Goal: Download file/media

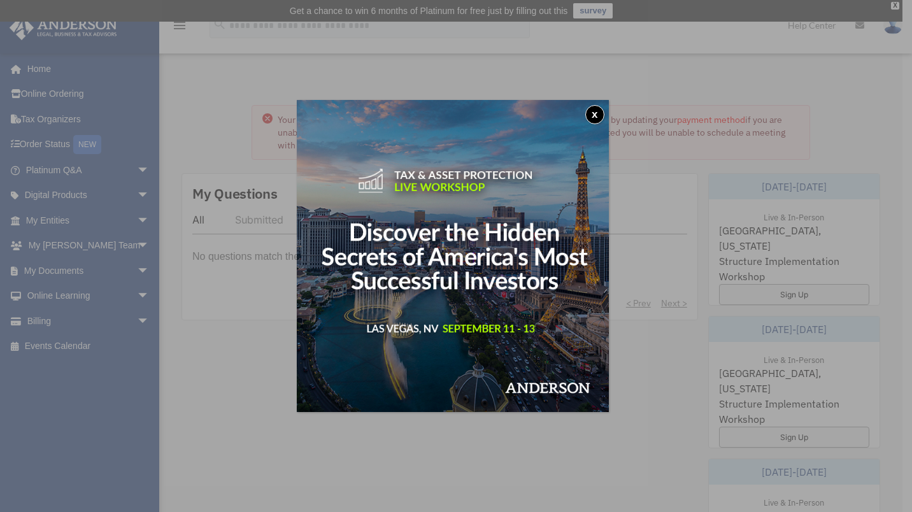
click at [592, 124] on img at bounding box center [453, 256] width 312 height 312
click at [597, 121] on button "x" at bounding box center [594, 114] width 19 height 19
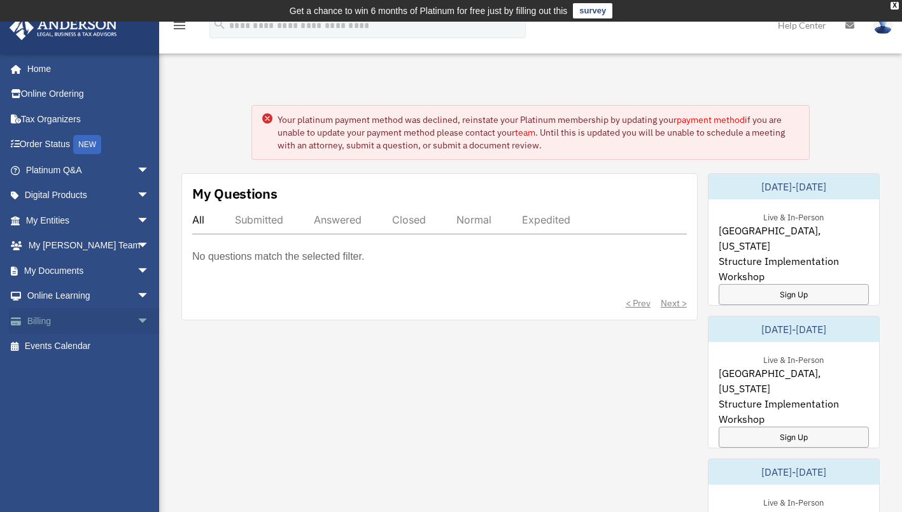
click at [32, 323] on link "Billing arrow_drop_down" at bounding box center [89, 320] width 160 height 25
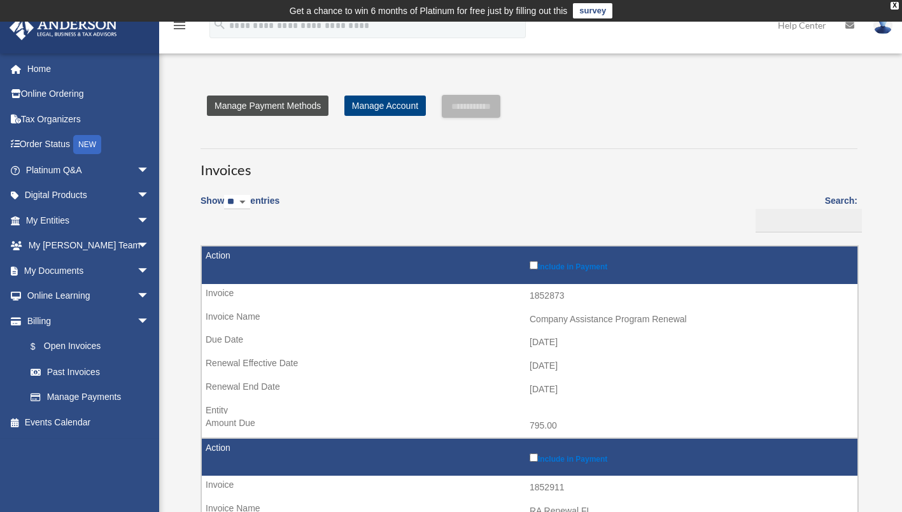
click at [264, 106] on link "Manage Payment Methods" at bounding box center [268, 106] width 122 height 20
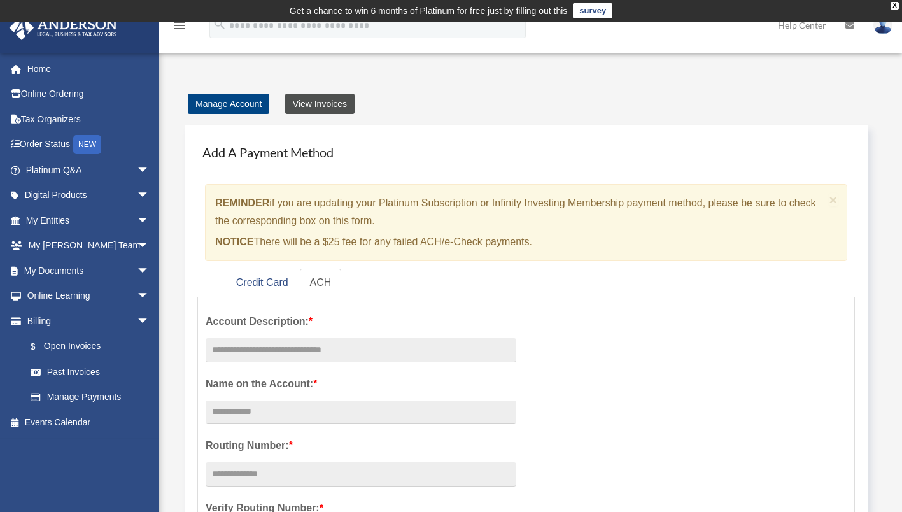
click at [316, 103] on link "View Invoices" at bounding box center [319, 104] width 69 height 20
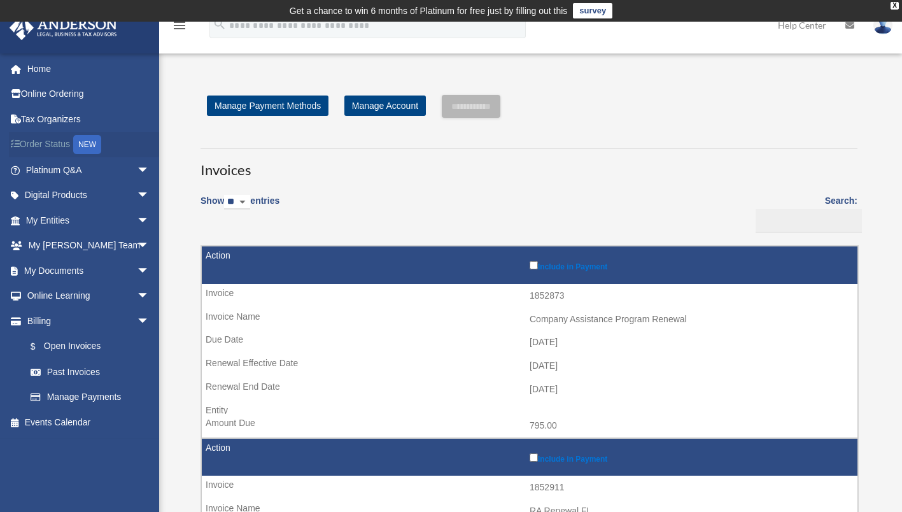
click at [82, 146] on div "NEW" at bounding box center [87, 144] width 28 height 19
click at [75, 342] on link "$ Open Invoices" at bounding box center [93, 347] width 151 height 26
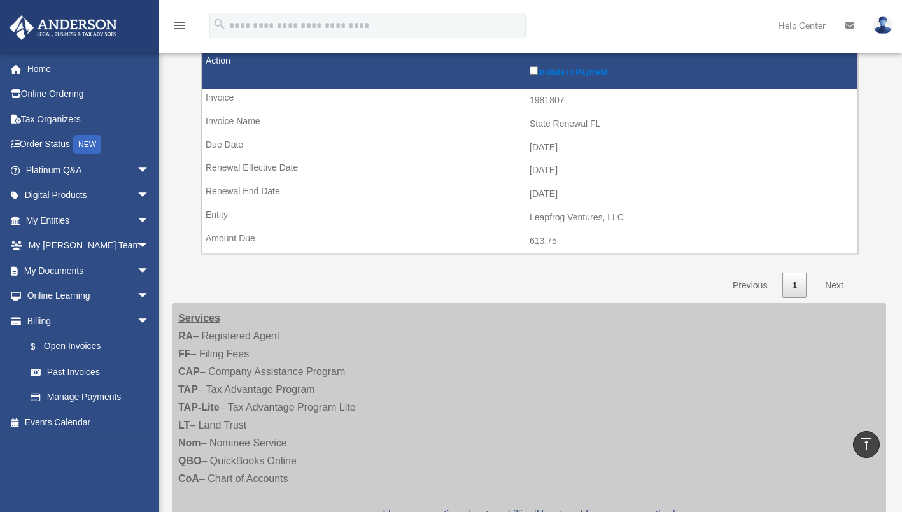
scroll to position [590, 0]
click at [839, 290] on link "Next" at bounding box center [835, 285] width 38 height 26
click at [46, 369] on link "Past Invoices" at bounding box center [93, 371] width 151 height 25
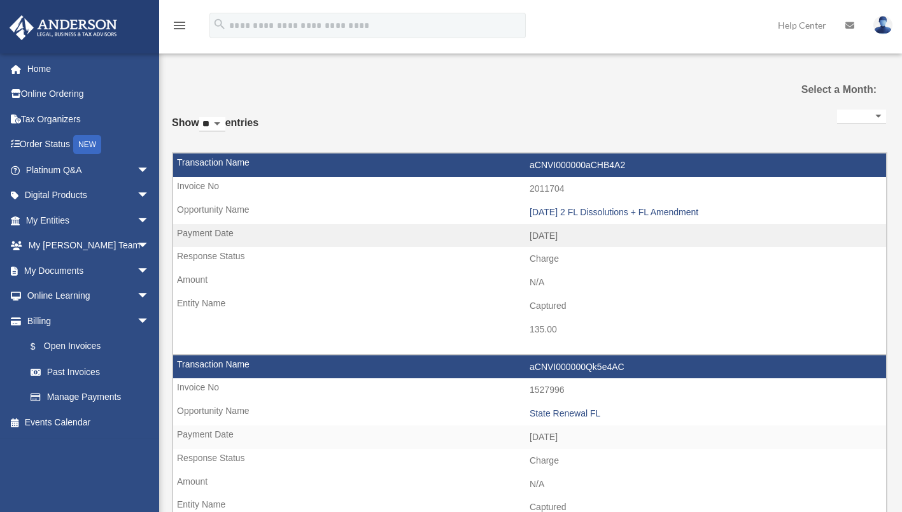
select select
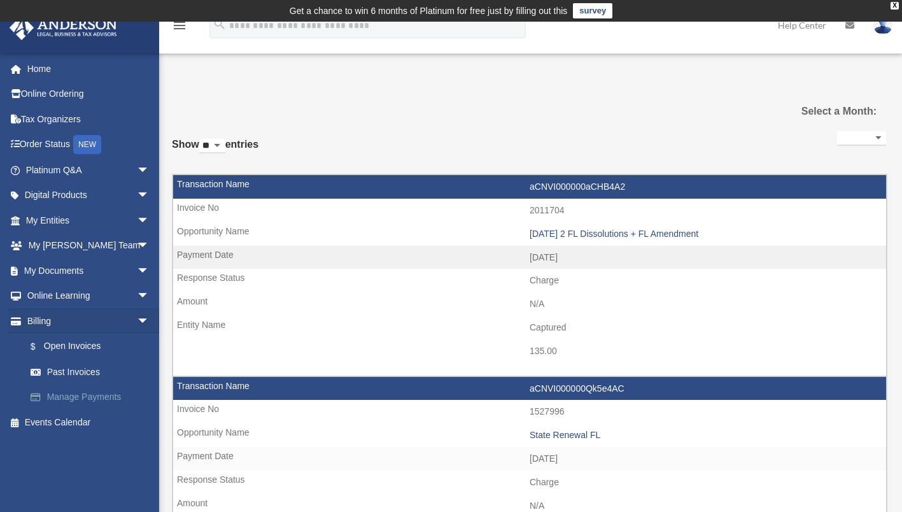
click at [48, 393] on link "Manage Payments" at bounding box center [93, 397] width 151 height 25
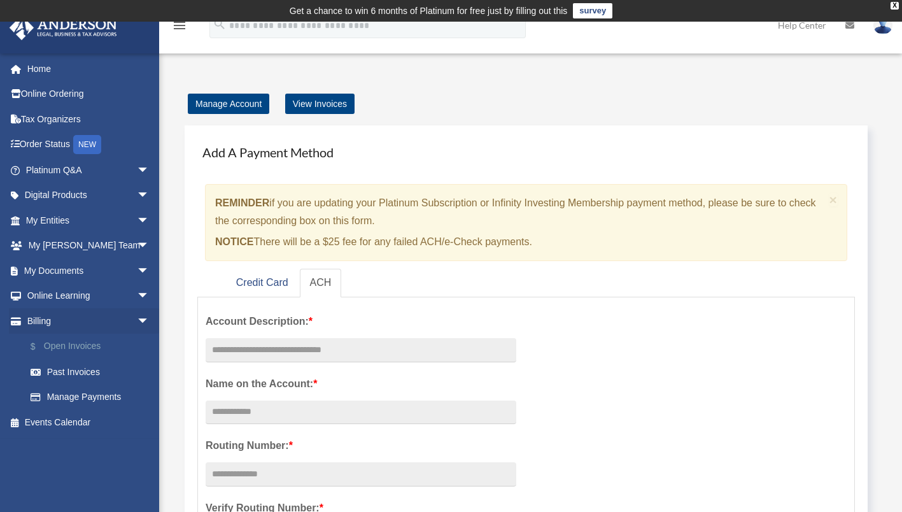
click at [65, 342] on link "$ Open Invoices" at bounding box center [93, 347] width 151 height 26
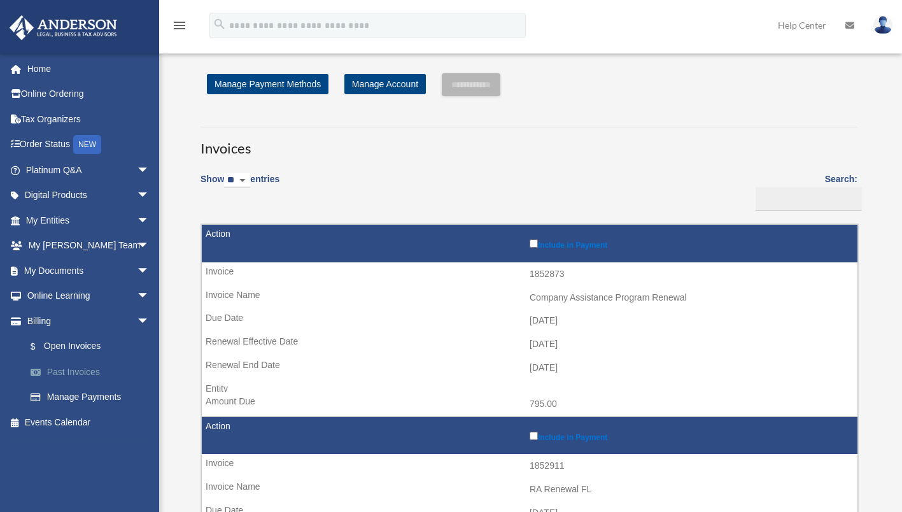
click at [27, 373] on link "Past Invoices" at bounding box center [93, 371] width 151 height 25
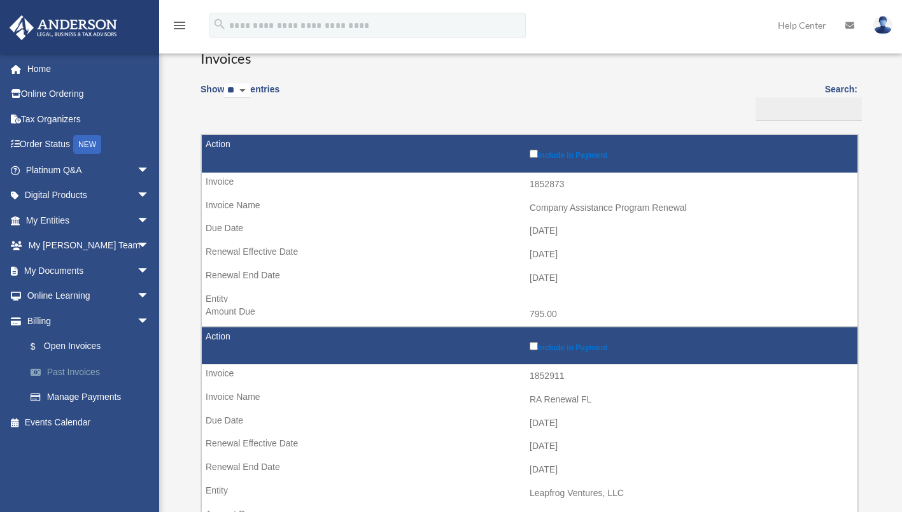
scroll to position [113, 0]
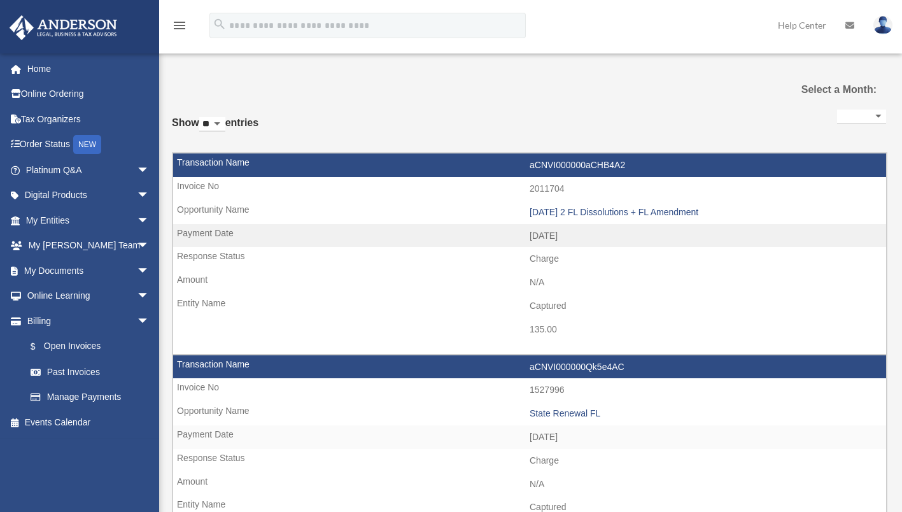
select select
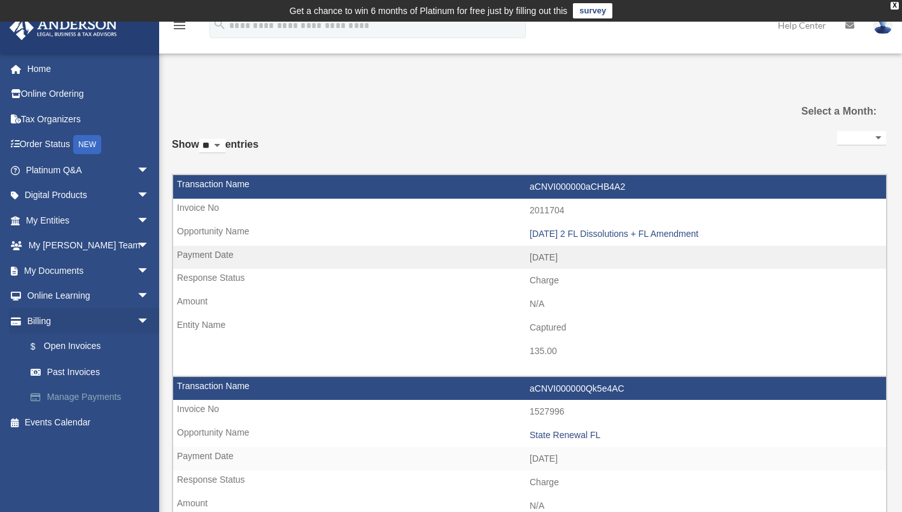
click at [60, 395] on link "Manage Payments" at bounding box center [93, 397] width 151 height 25
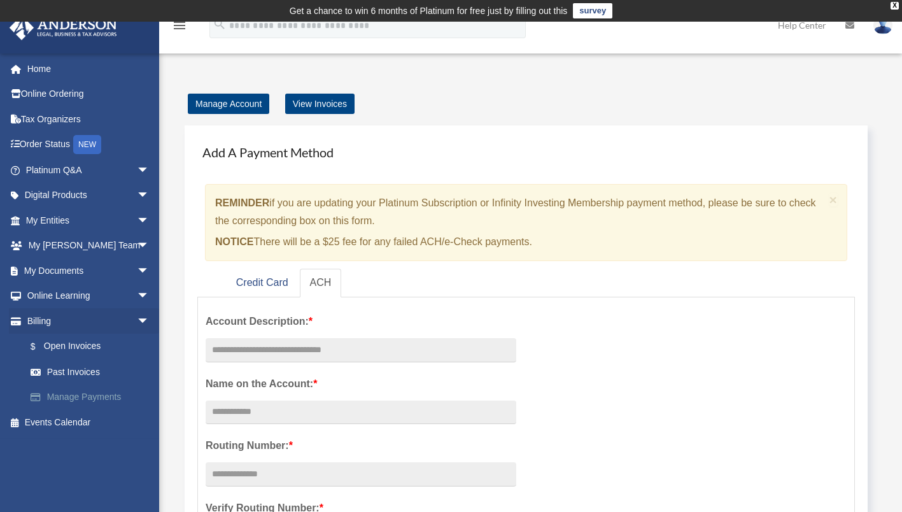
click at [47, 388] on link "Manage Payments" at bounding box center [93, 397] width 151 height 25
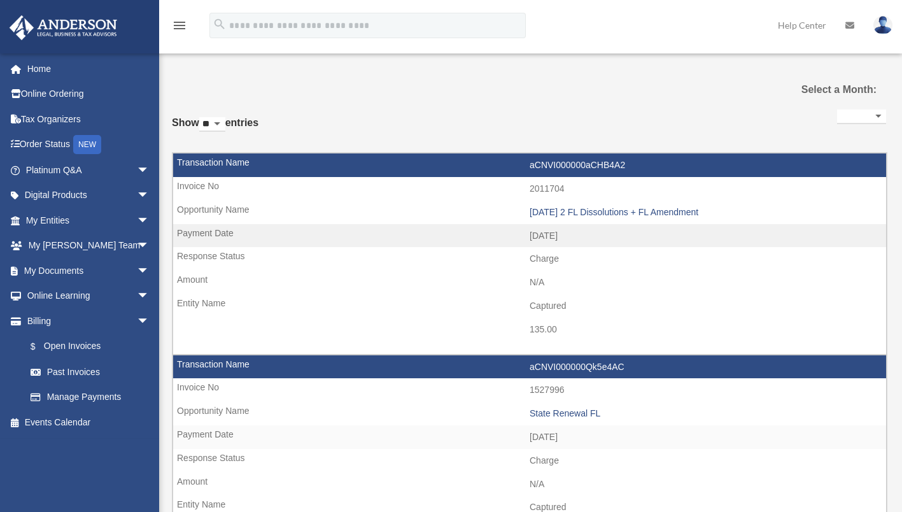
select select
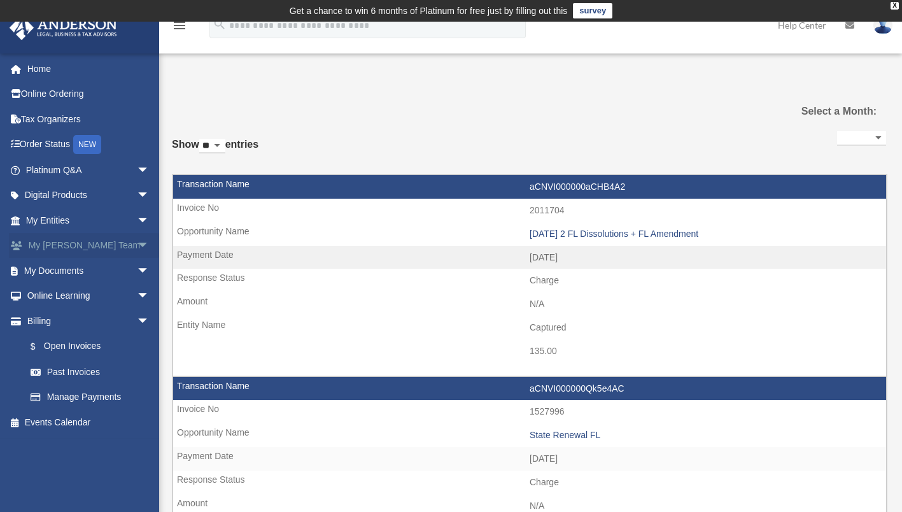
click at [137, 242] on span "arrow_drop_down" at bounding box center [149, 246] width 25 height 26
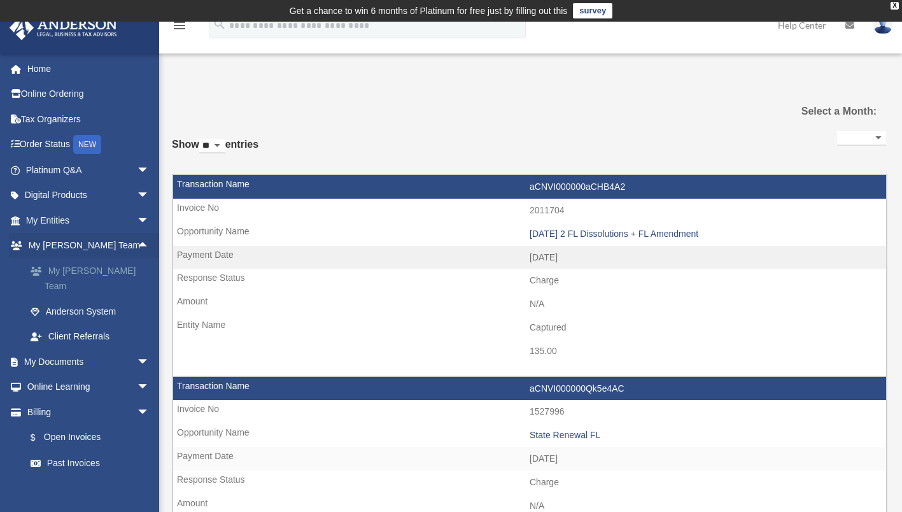
click at [50, 269] on link "My [PERSON_NAME] Team" at bounding box center [93, 278] width 151 height 41
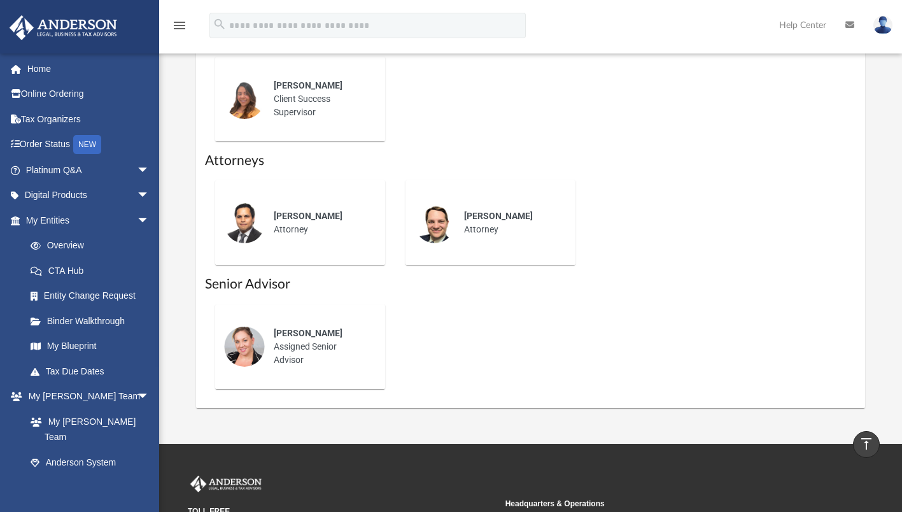
scroll to position [584, 0]
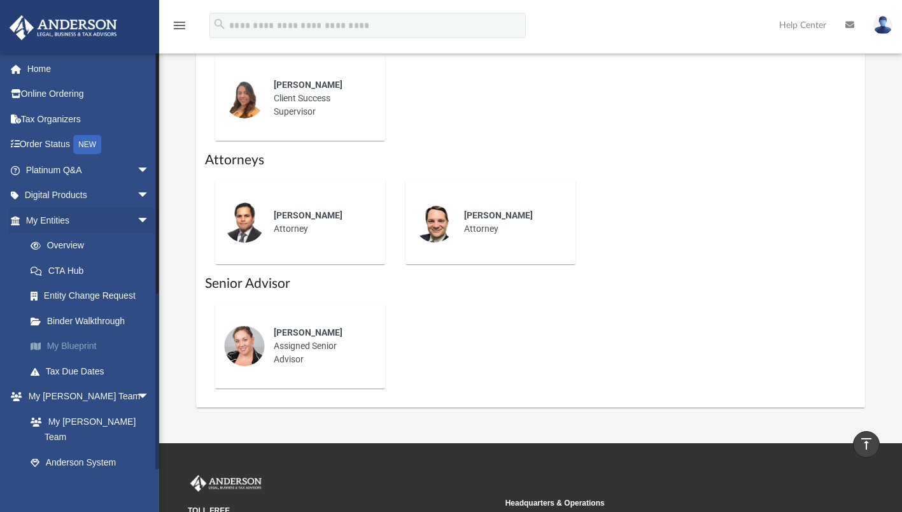
click at [43, 343] on span at bounding box center [43, 346] width 10 height 9
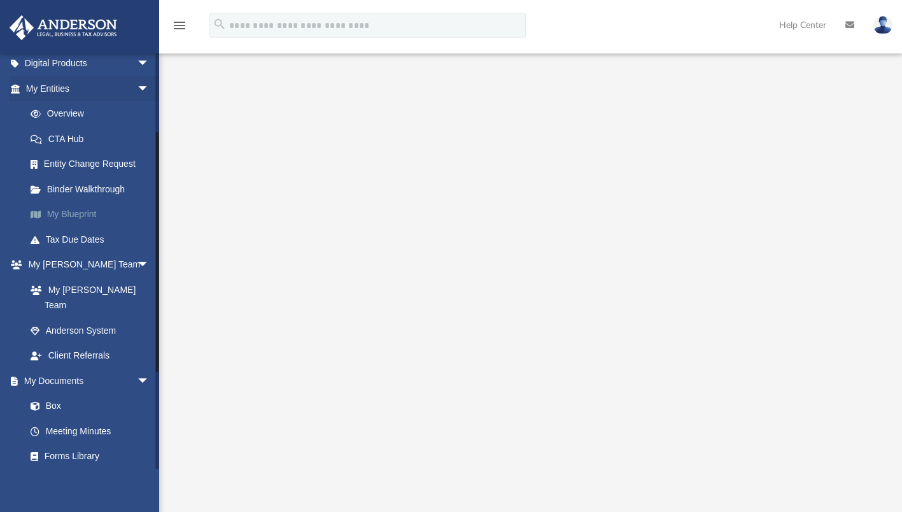
scroll to position [169, 0]
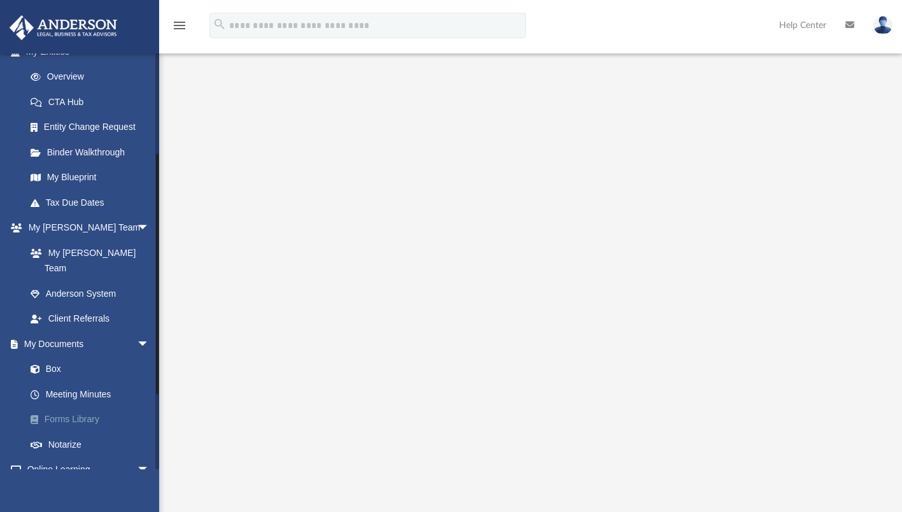
click at [41, 415] on span at bounding box center [41, 419] width 7 height 9
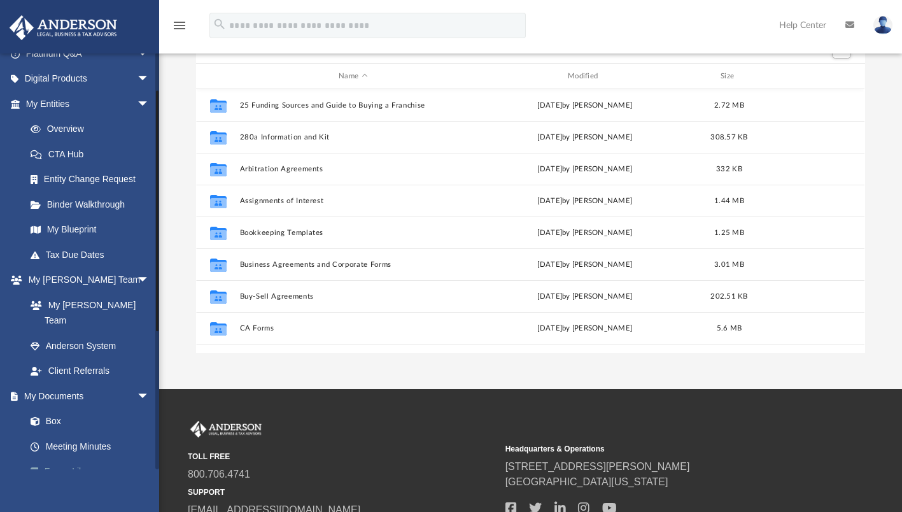
scroll to position [63, 0]
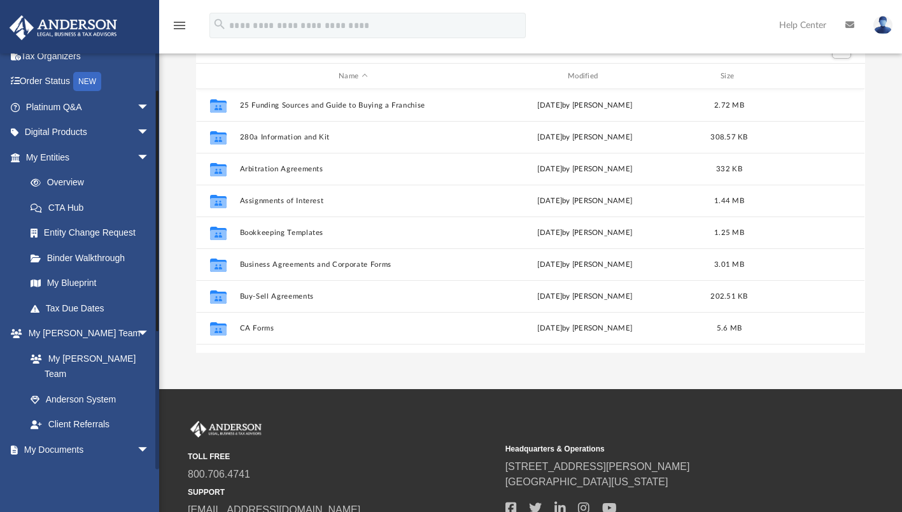
click at [51, 462] on link "Box" at bounding box center [93, 474] width 151 height 25
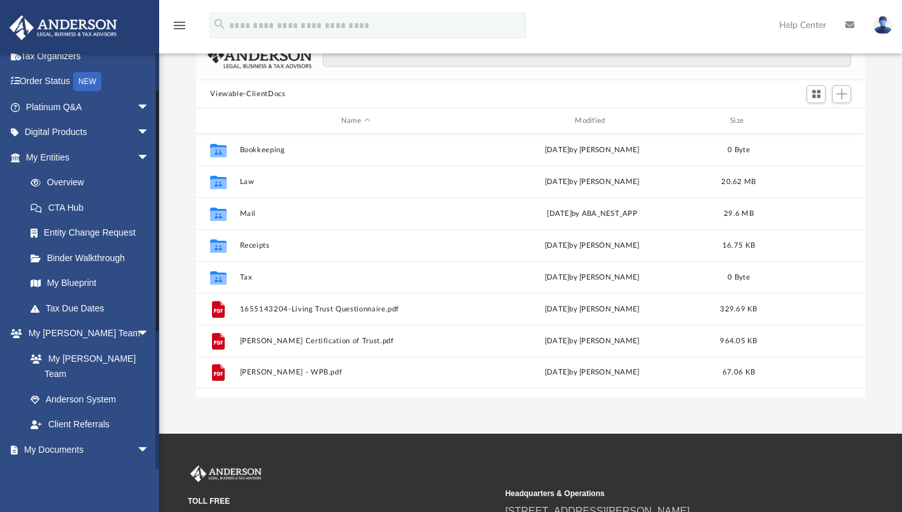
scroll to position [280, 659]
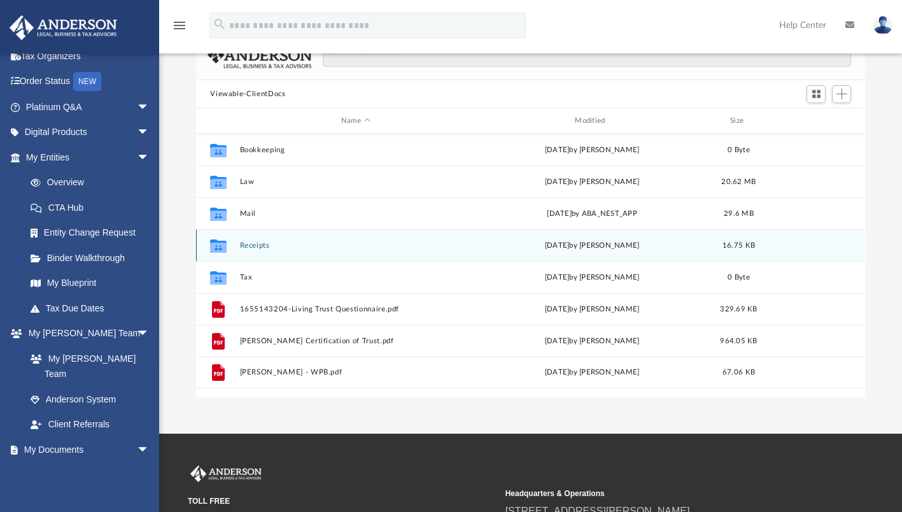
click at [225, 251] on icon "grid" at bounding box center [218, 248] width 17 height 10
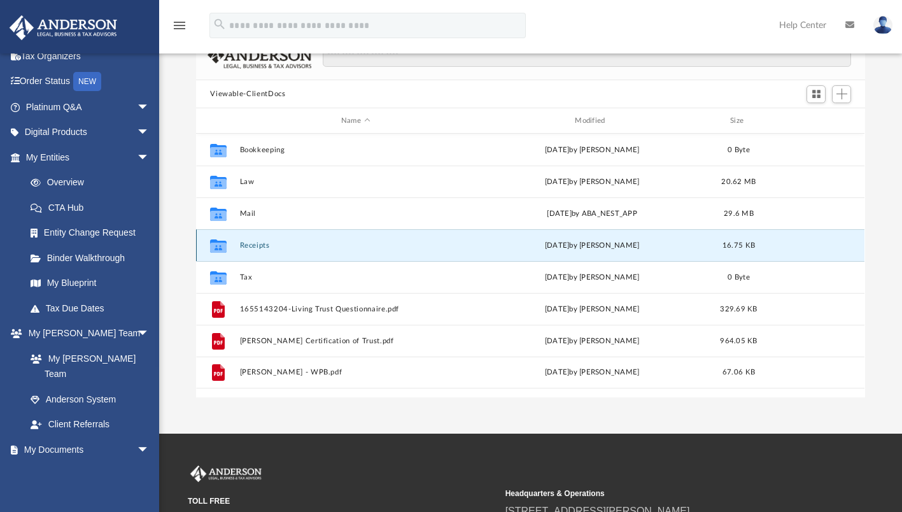
click at [215, 248] on icon "grid" at bounding box center [218, 248] width 17 height 10
click at [224, 245] on icon "grid" at bounding box center [218, 248] width 17 height 10
click at [225, 245] on icon "grid" at bounding box center [218, 248] width 17 height 10
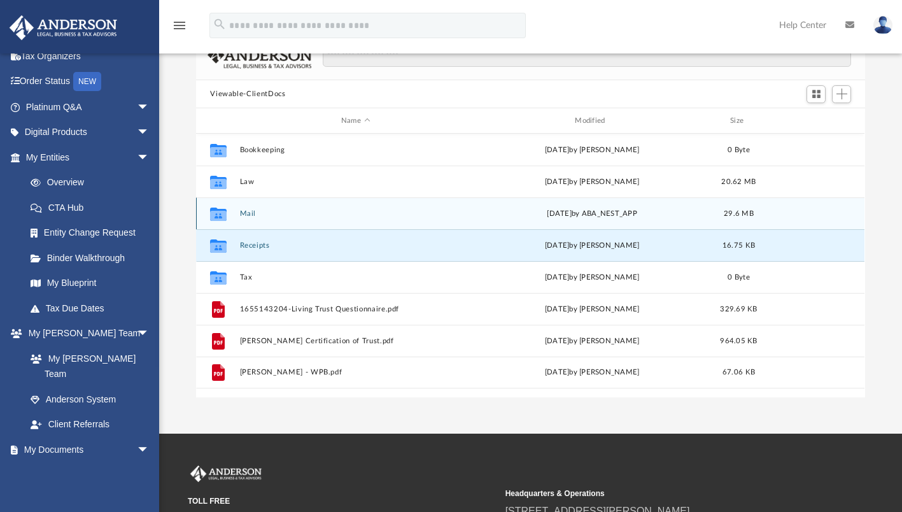
click at [244, 213] on button "Mail" at bounding box center [355, 214] width 231 height 8
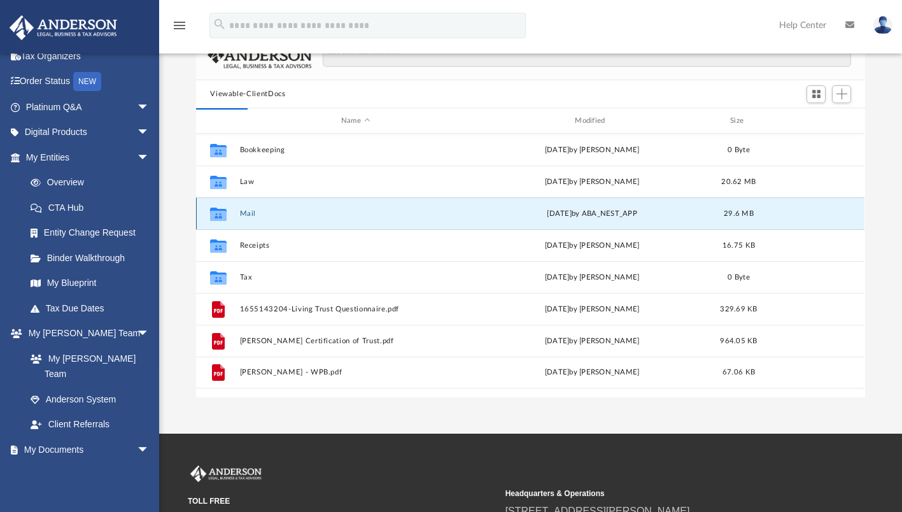
click at [223, 216] on icon "grid" at bounding box center [218, 216] width 17 height 10
click at [225, 216] on icon "grid" at bounding box center [218, 216] width 17 height 10
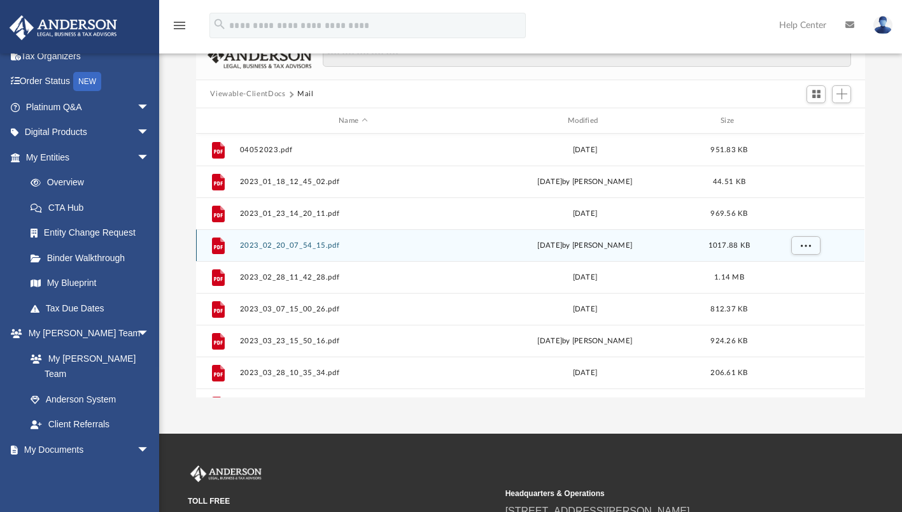
click at [221, 245] on icon "grid" at bounding box center [218, 246] width 13 height 17
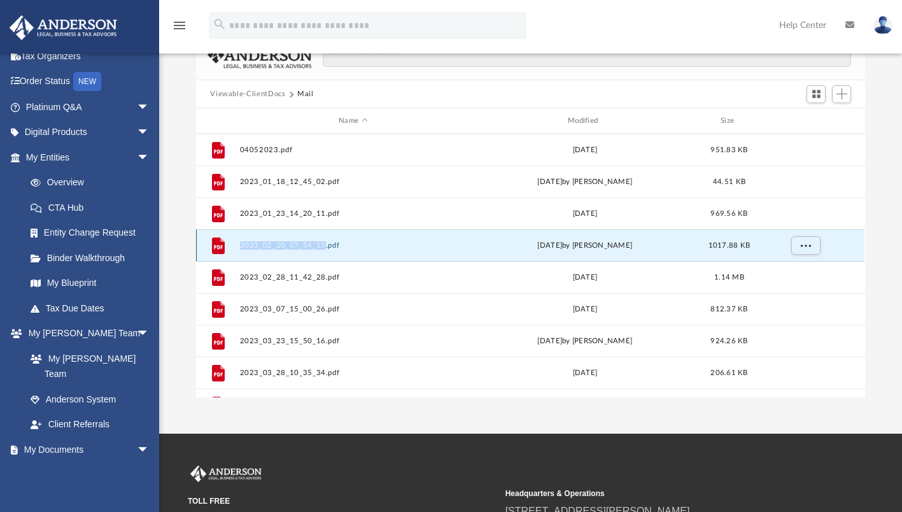
click at [221, 245] on icon "grid" at bounding box center [218, 246] width 13 height 17
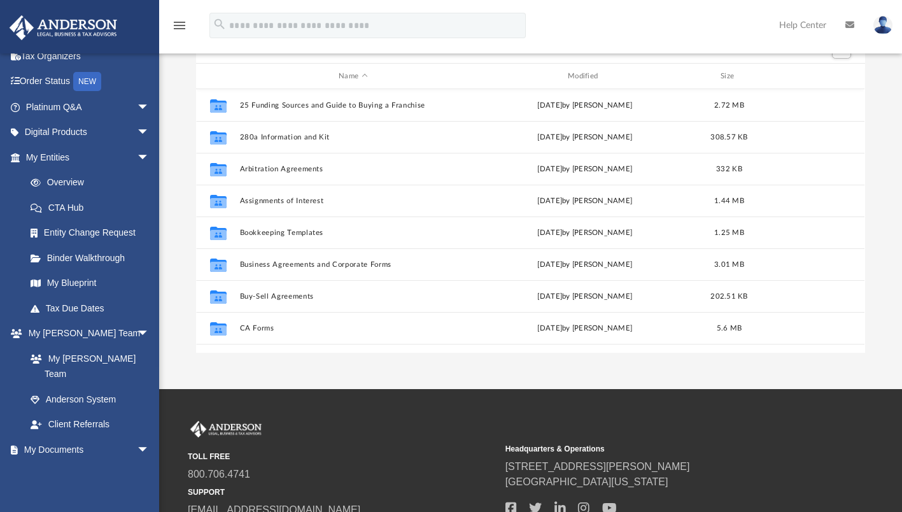
scroll to position [280, 659]
click at [54, 462] on link "Box" at bounding box center [93, 474] width 151 height 25
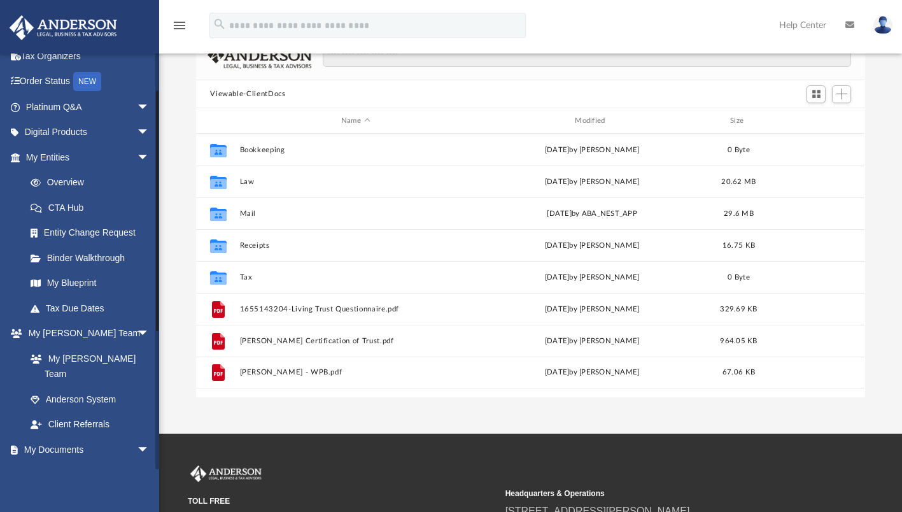
scroll to position [280, 659]
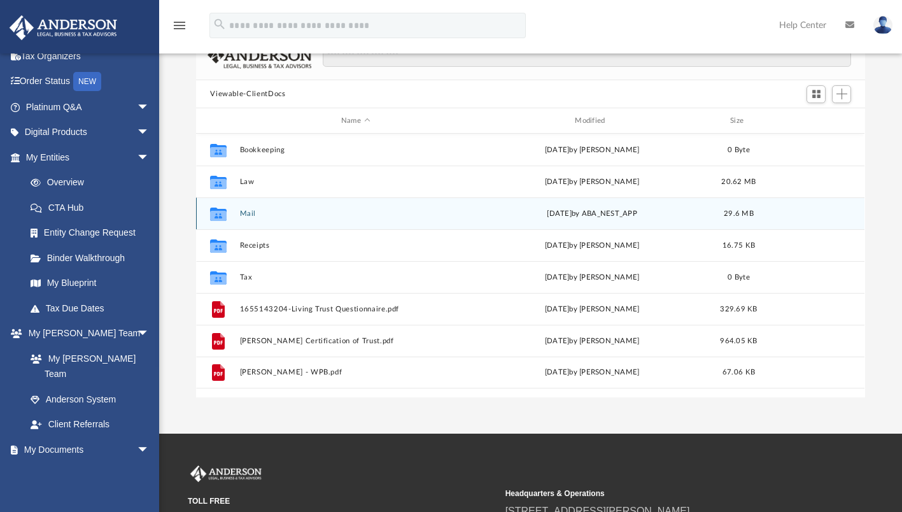
click at [217, 211] on icon "grid" at bounding box center [218, 216] width 17 height 10
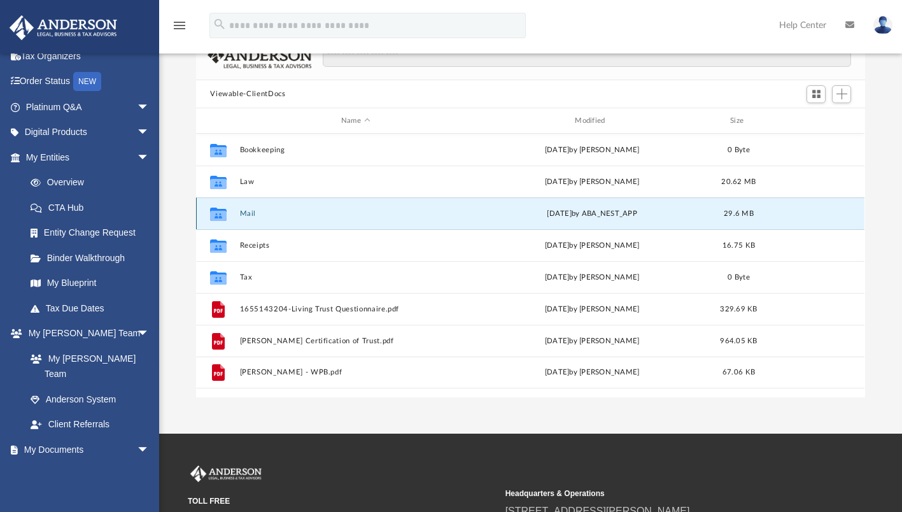
click at [217, 211] on icon "grid" at bounding box center [218, 216] width 17 height 10
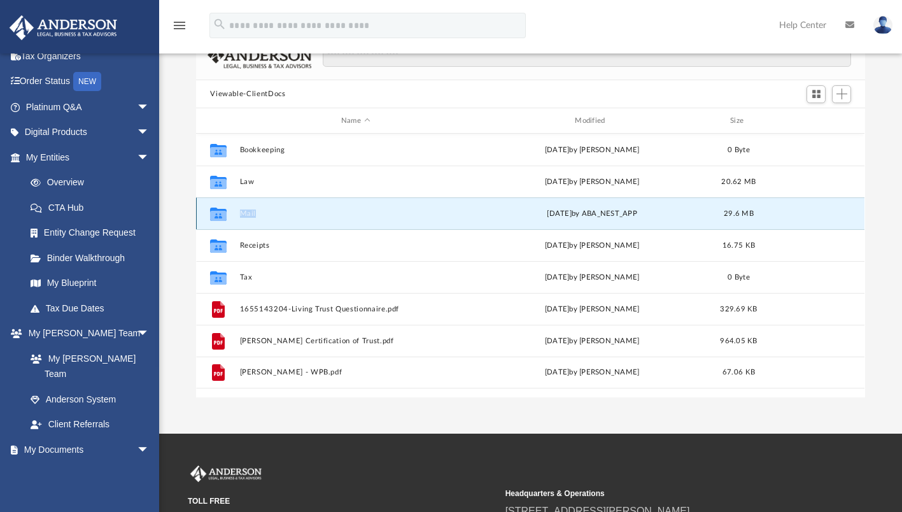
click at [217, 211] on icon "grid" at bounding box center [218, 216] width 17 height 10
click at [595, 208] on div "Wed Sep 3 2025 by ABA_NEST_APP" at bounding box center [592, 213] width 231 height 11
click at [247, 211] on button "Mail" at bounding box center [355, 214] width 231 height 8
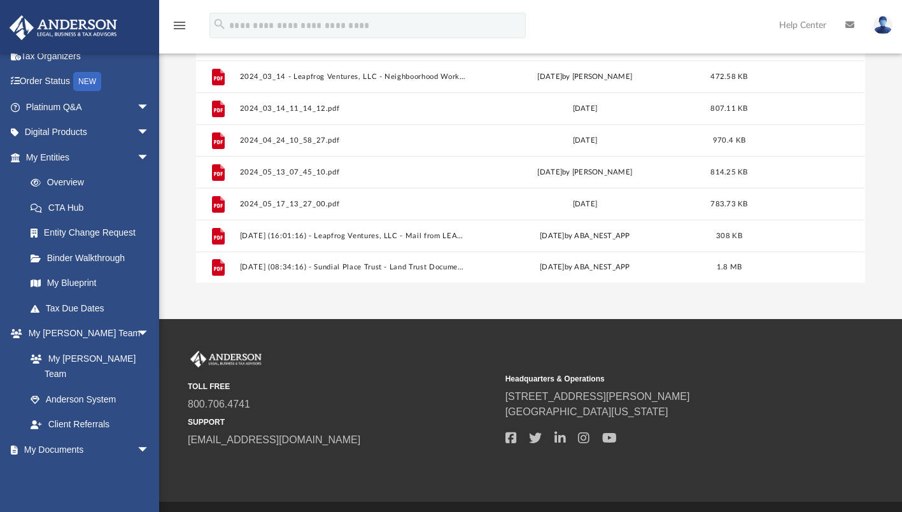
scroll to position [224, 0]
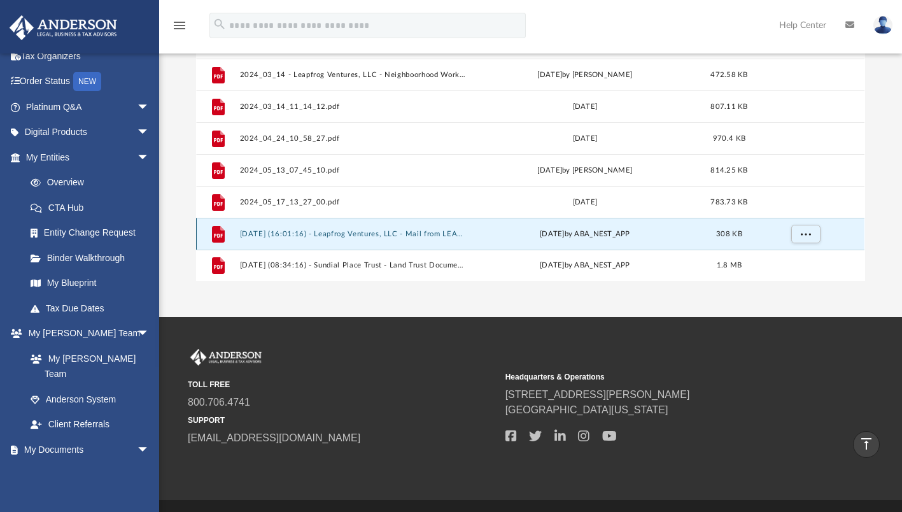
click at [246, 231] on button "2025.05.21 (16:01:16) - Leapfrog Ventures, LLC - Mail from LEAPFROG VENTURES LL…" at bounding box center [353, 234] width 227 height 8
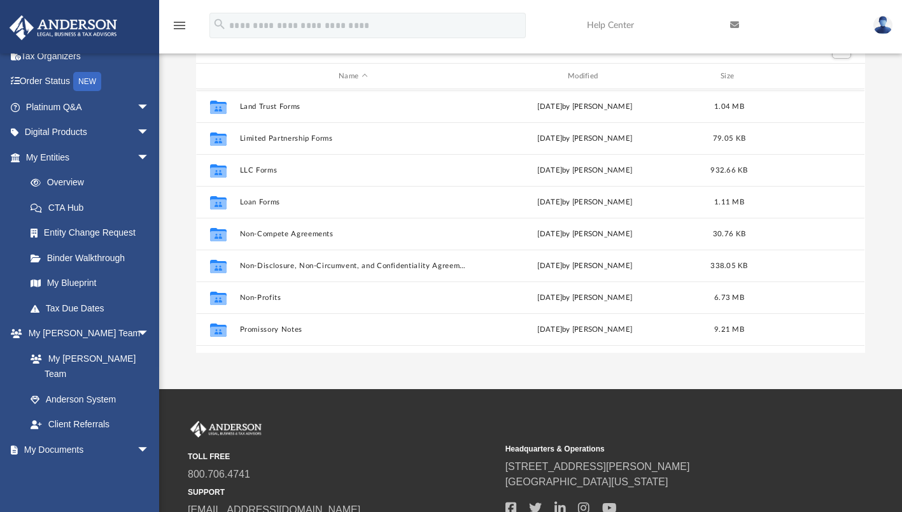
scroll to position [539, 0]
click at [53, 462] on link "Box" at bounding box center [93, 474] width 151 height 25
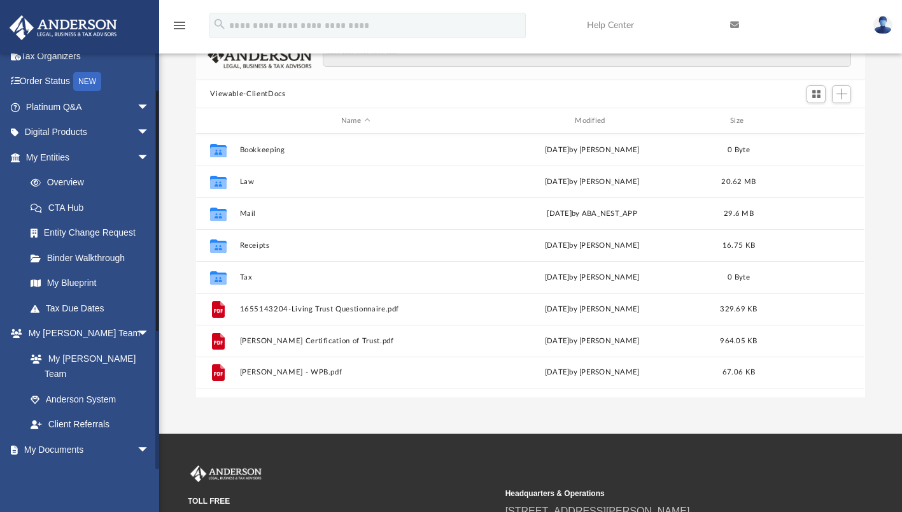
scroll to position [280, 659]
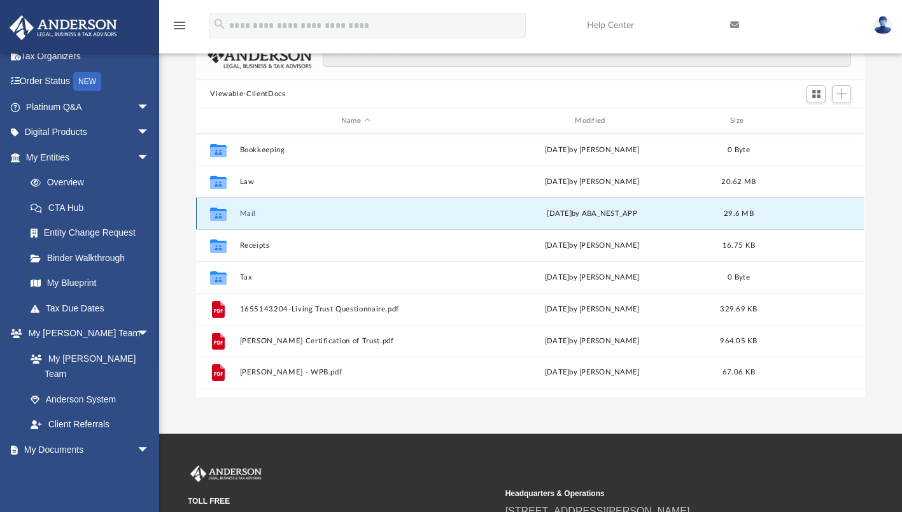
click at [250, 215] on button "Mail" at bounding box center [355, 214] width 231 height 8
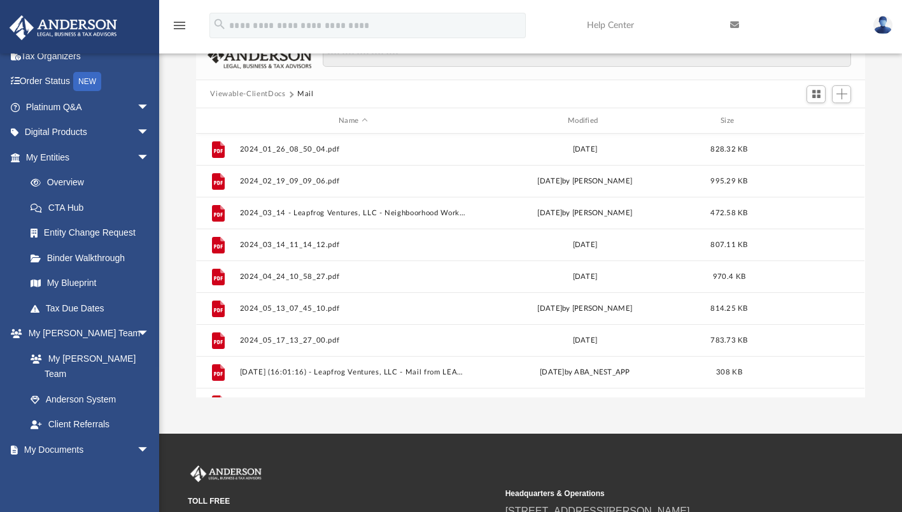
scroll to position [850, 0]
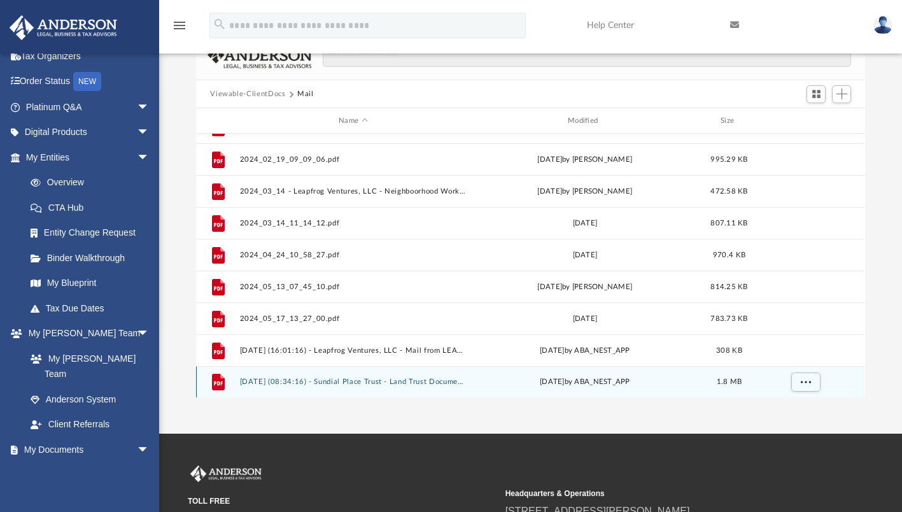
click at [269, 380] on button "2025.09.03 (08:34:16) - Sundial Place Trust - Land Trust Documents from Charlie…" at bounding box center [353, 382] width 227 height 8
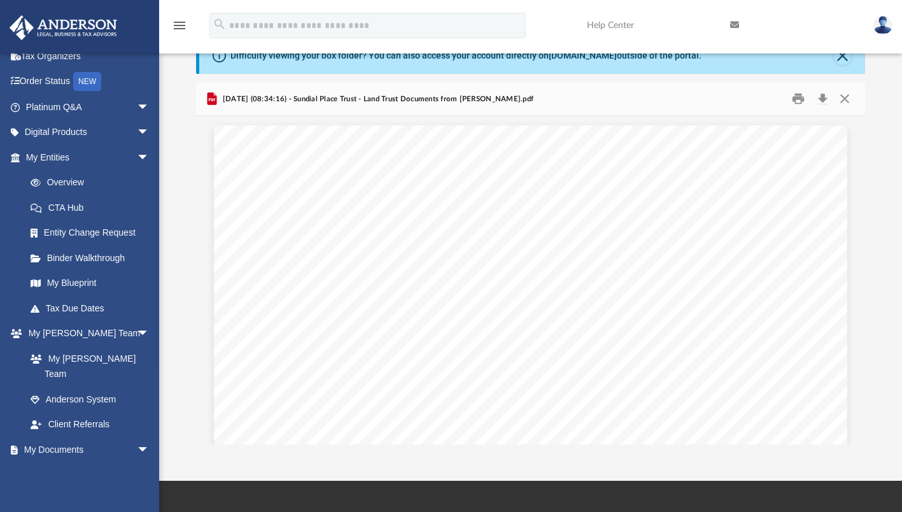
scroll to position [57, 0]
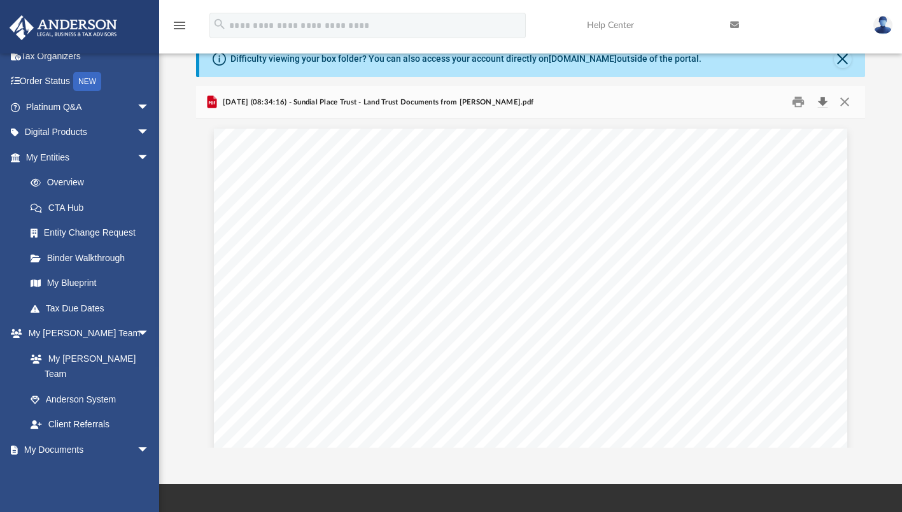
click at [820, 109] on button "Download" at bounding box center [822, 102] width 23 height 20
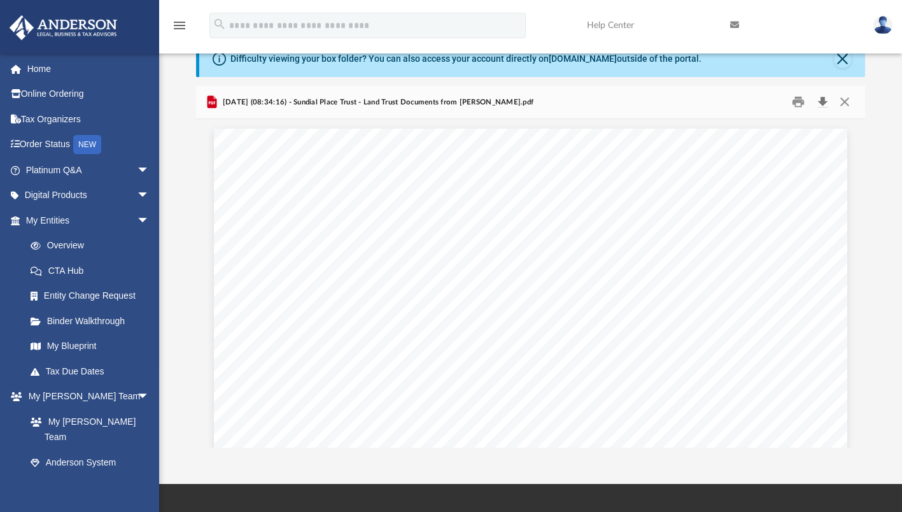
scroll to position [1, 0]
click at [27, 68] on span at bounding box center [23, 68] width 10 height 9
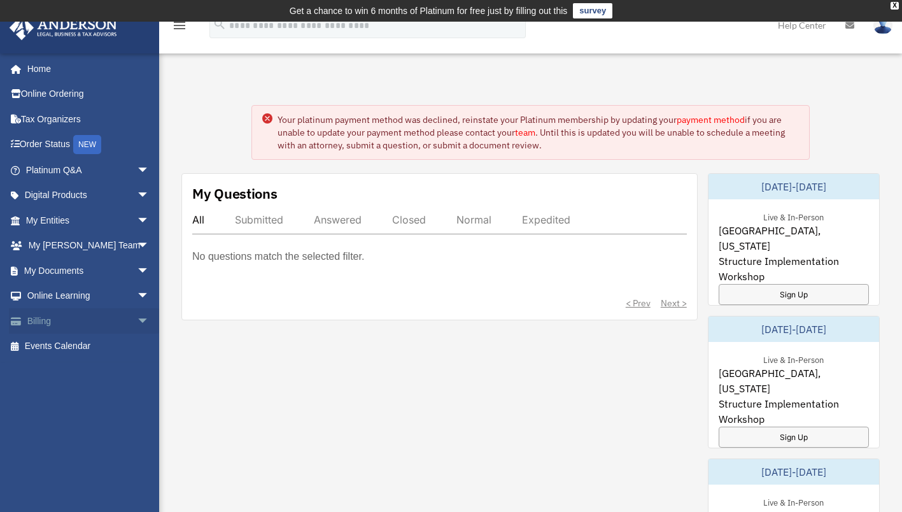
click at [18, 320] on span at bounding box center [23, 321] width 10 height 9
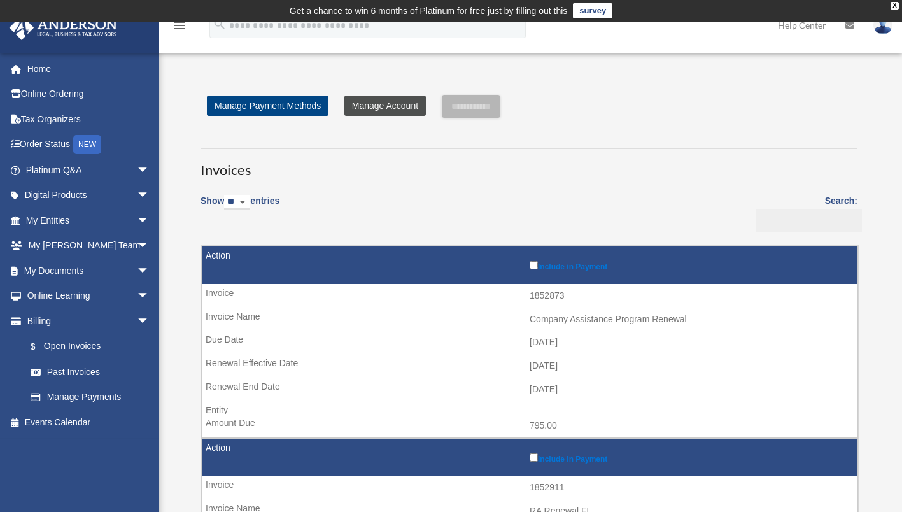
click at [376, 108] on link "Manage Account" at bounding box center [386, 106] width 82 height 20
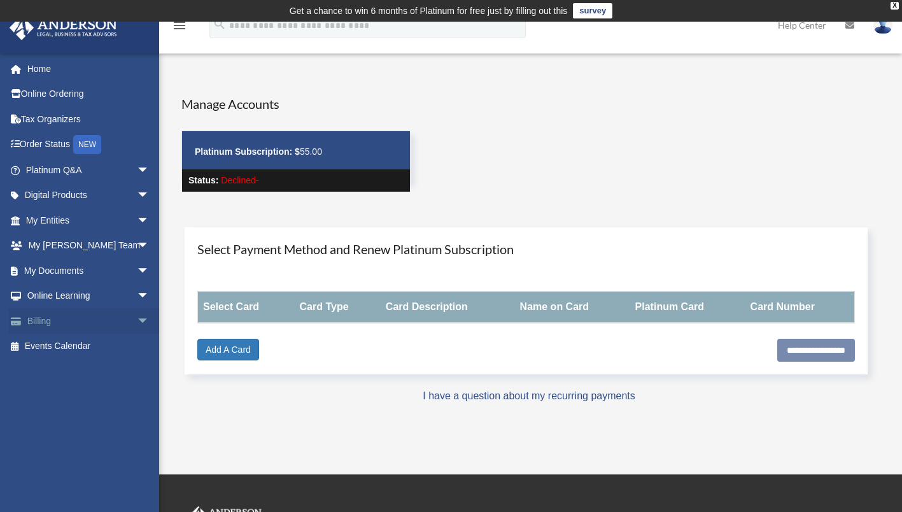
click at [37, 320] on link "Billing arrow_drop_down" at bounding box center [89, 320] width 160 height 25
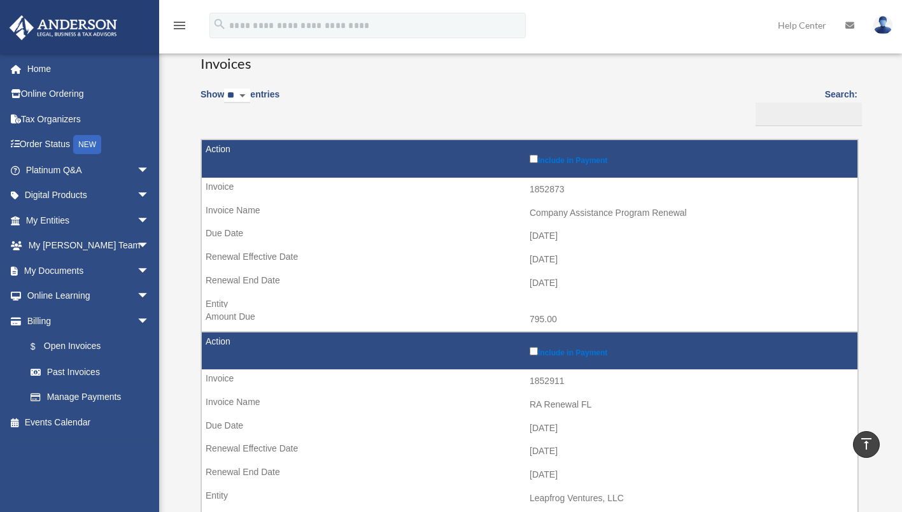
scroll to position [106, 0]
